Goal: Communication & Community: Ask a question

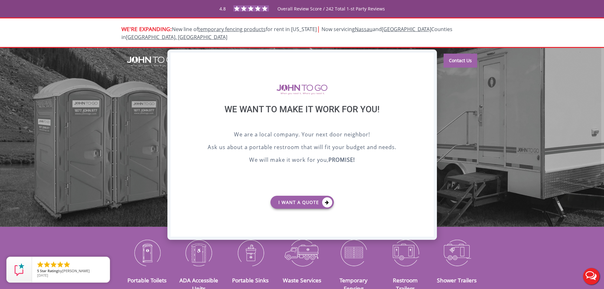
click at [429, 56] on div "X" at bounding box center [428, 58] width 10 height 11
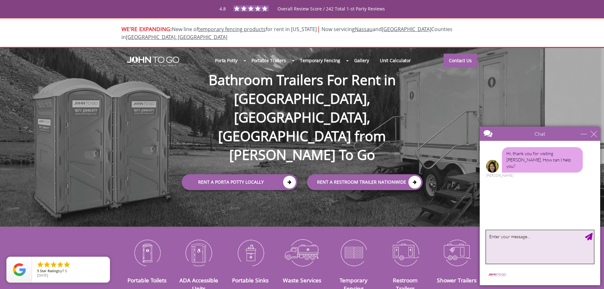
click at [513, 246] on textarea "type your message" at bounding box center [540, 246] width 108 height 33
type textarea "Hello!"
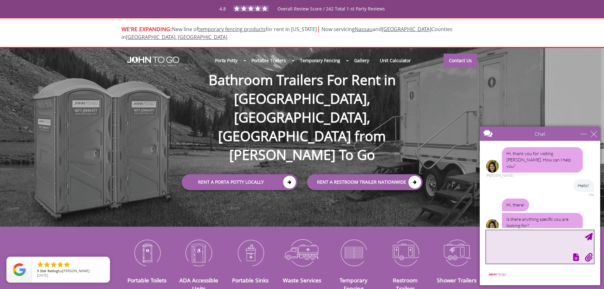
scroll to position [4, 0]
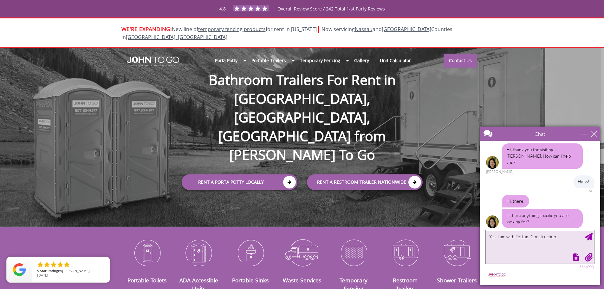
click at [525, 234] on textarea "Yes. I am with Fottum Construction." at bounding box center [540, 246] width 108 height 33
click at [556, 238] on textarea "Yes. I am with Fortum Construction." at bounding box center [540, 246] width 108 height 33
click at [566, 239] on textarea "Yes. I am with Fortum Construction." at bounding box center [540, 246] width 108 height 33
type textarea "Yes. I am with Fortum Construction and had a general inquiry about the toilets …"
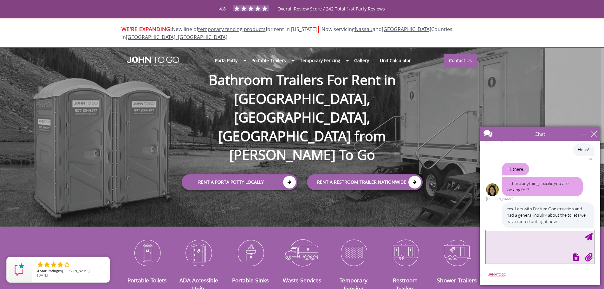
scroll to position [55, 0]
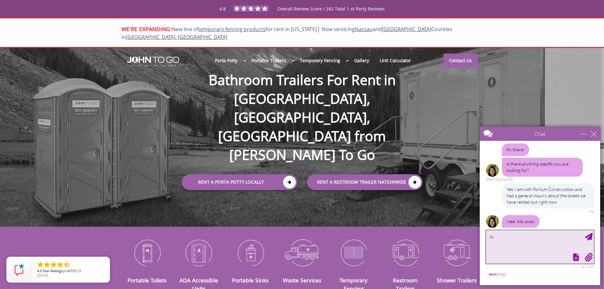
type textarea "J"
type textarea "Just would like to know how many we have rented and their locations"
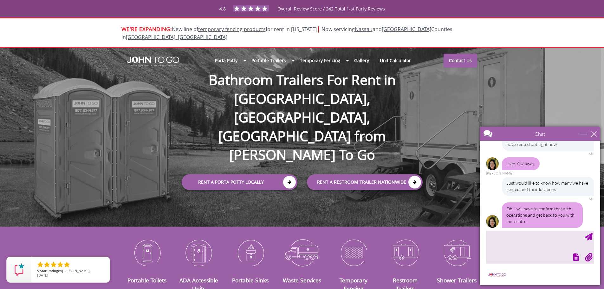
scroll to position [132, 0]
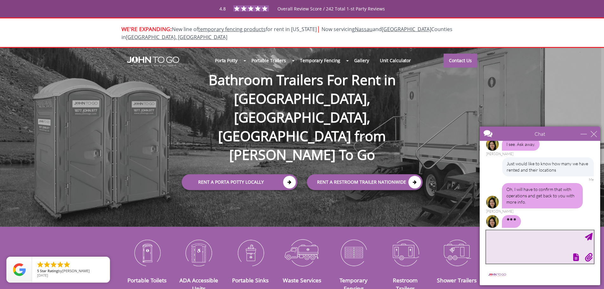
click at [534, 237] on textarea "type your message" at bounding box center [540, 246] width 108 height 33
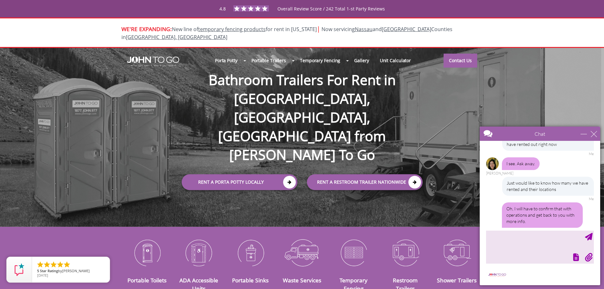
scroll to position [133, 0]
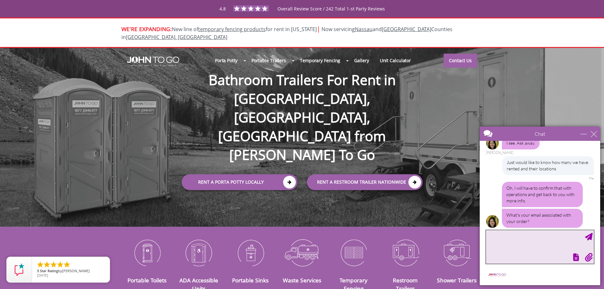
click at [542, 230] on textarea "type your message" at bounding box center [540, 246] width 108 height 33
type textarea "[EMAIL_ADDRESS][DOMAIN_NAME]"
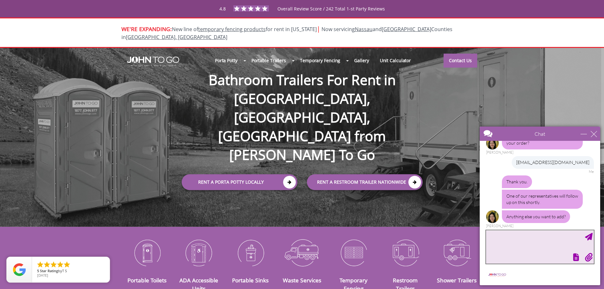
scroll to position [207, 0]
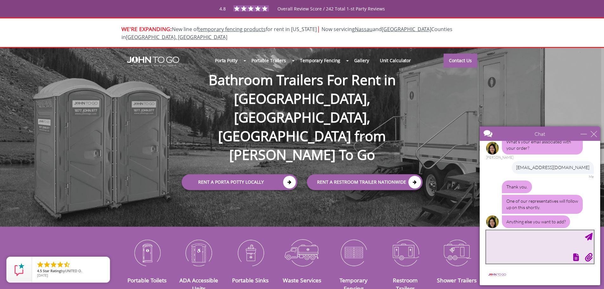
type textarea "N"
type textarea "Yes."
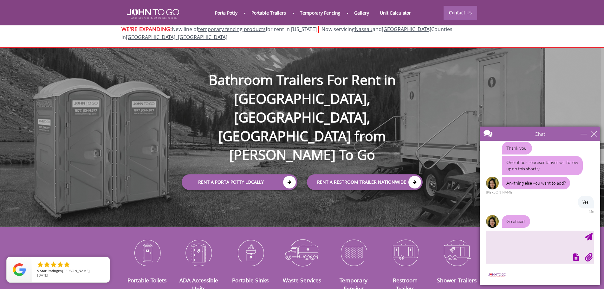
scroll to position [63, 0]
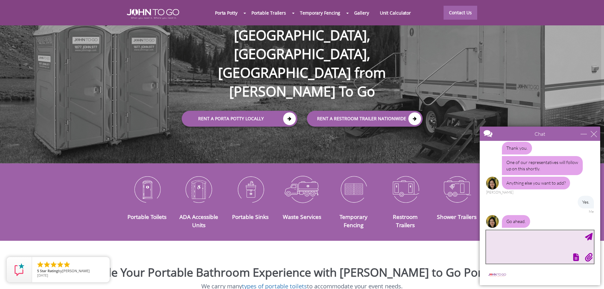
click at [512, 243] on textarea "type your message" at bounding box center [540, 246] width 108 height 33
click at [578, 244] on textarea "We had one rented at address: [STREET_ADDRESS][GEOGRAPHIC_DATA][STREET_ADDRESS]…" at bounding box center [540, 246] width 108 height 33
type textarea "We had one rented at address: [STREET_ADDRESS][GEOGRAPHIC_DATA][STREET_ADDRESS]…"
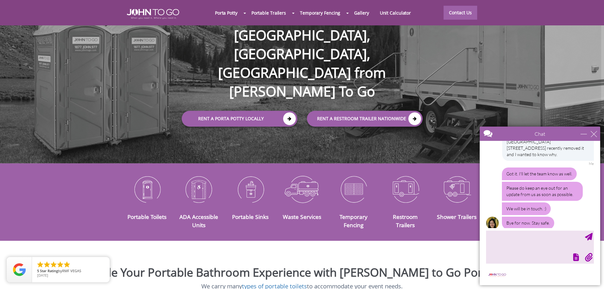
scroll to position [352, 0]
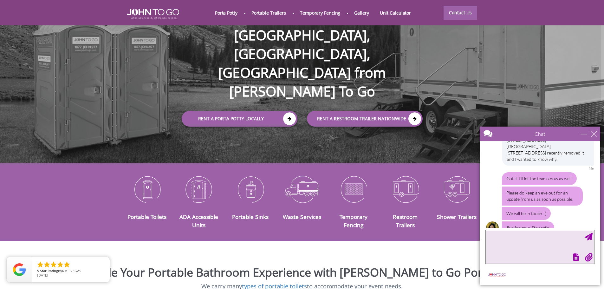
click at [539, 246] on textarea "type your message" at bounding box center [540, 246] width 108 height 33
click at [539, 240] on textarea "type your message" at bounding box center [540, 246] width 108 height 33
type textarea "Thank you!"
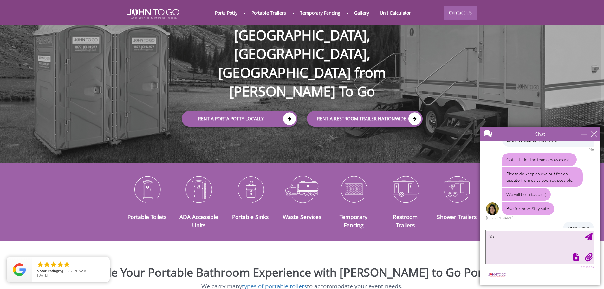
scroll to position [391, 0]
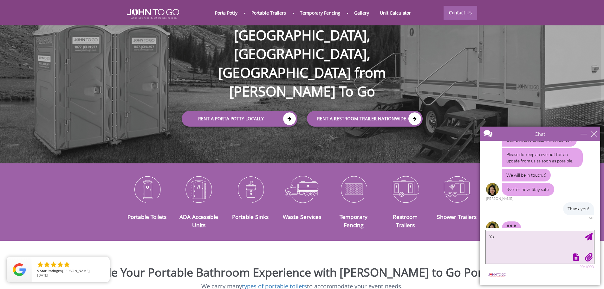
type textarea "Y"
type textarea "Have a great day"
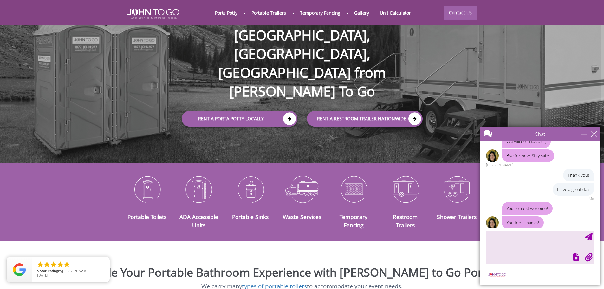
scroll to position [419, 0]
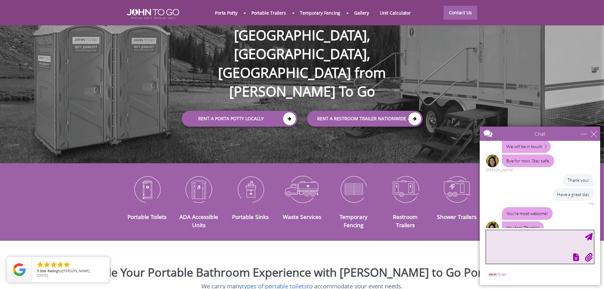
click at [521, 238] on textarea "type your message" at bounding box center [540, 246] width 108 height 33
type textarea "Wo"
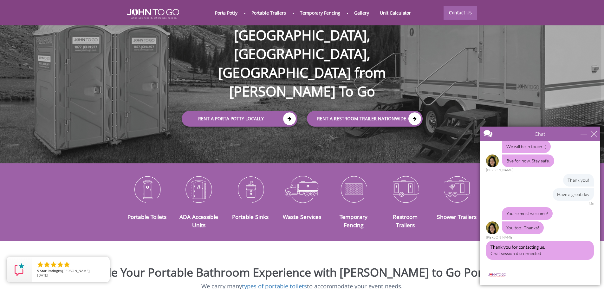
scroll to position [516, 0]
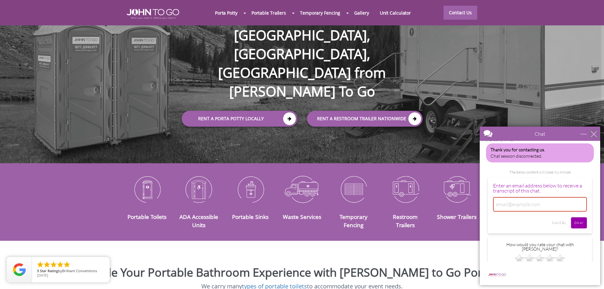
click at [594, 132] on div "close" at bounding box center [594, 134] width 6 height 6
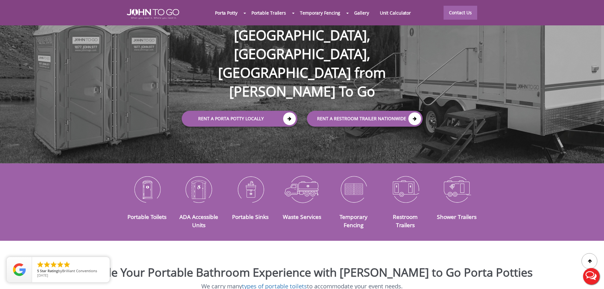
scroll to position [0, 0]
